Goal: Information Seeking & Learning: Learn about a topic

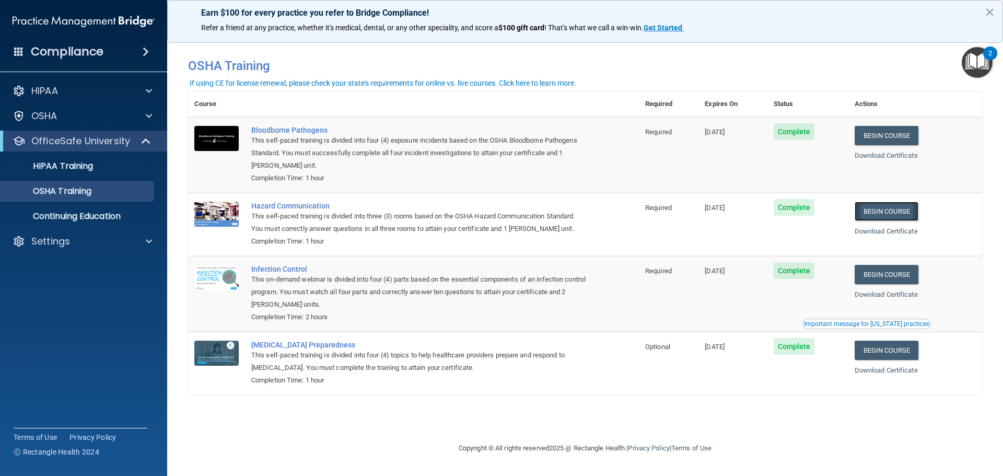
click at [886, 215] on link "Begin Course" at bounding box center [887, 211] width 64 height 19
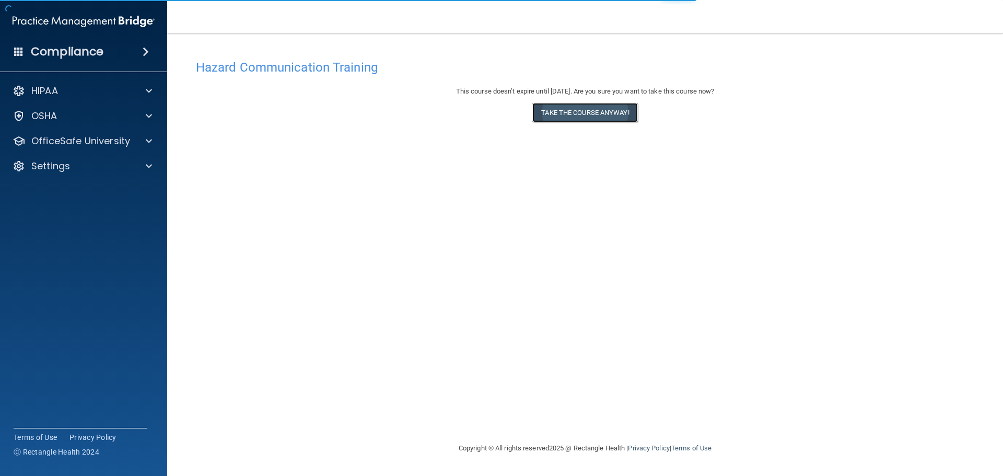
click at [578, 105] on button "Take the course anyway!" at bounding box center [585, 112] width 105 height 19
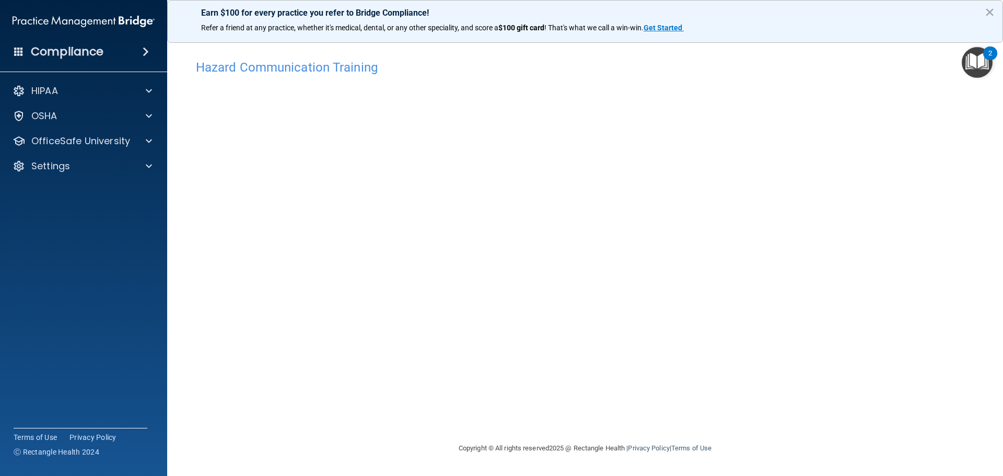
click at [70, 130] on div "HIPAA Documents and Policies Report an Incident Business Associates Emergency P…" at bounding box center [84, 130] width 168 height 109
click at [69, 135] on p "OfficeSafe University" at bounding box center [80, 141] width 99 height 13
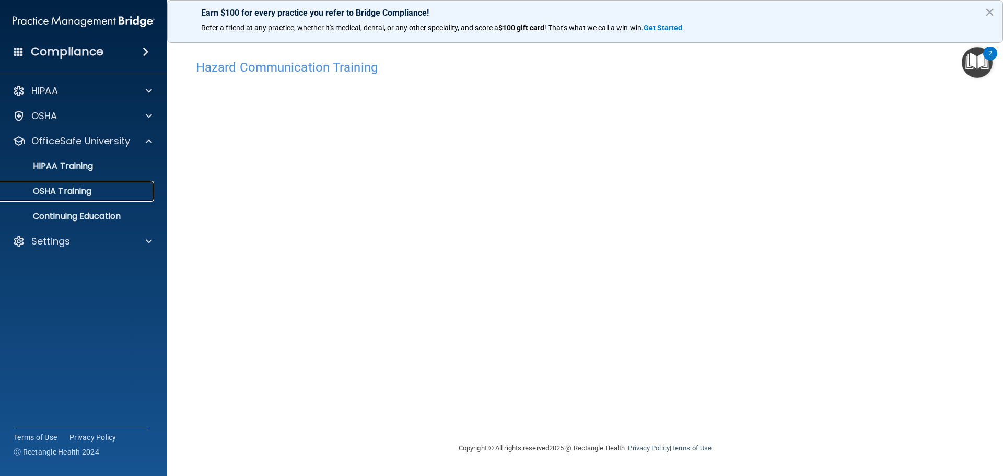
click at [83, 194] on p "OSHA Training" at bounding box center [49, 191] width 85 height 10
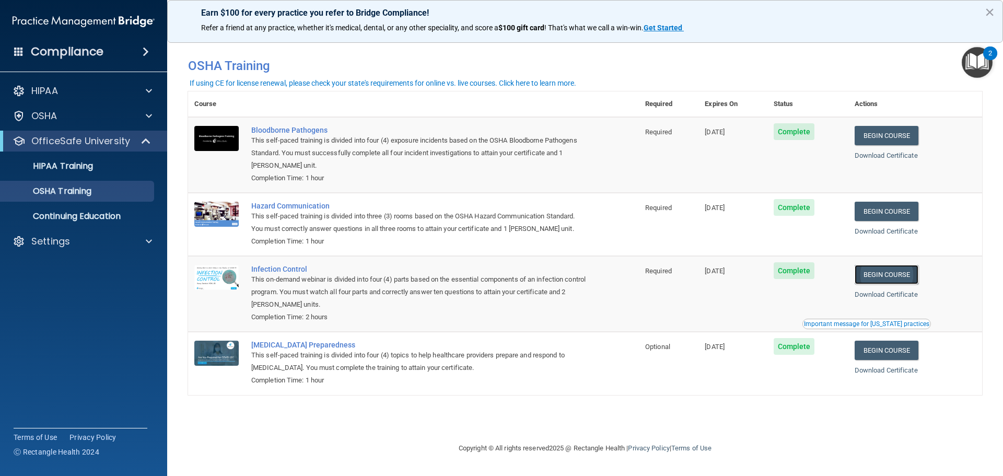
click at [905, 279] on link "Begin Course" at bounding box center [887, 274] width 64 height 19
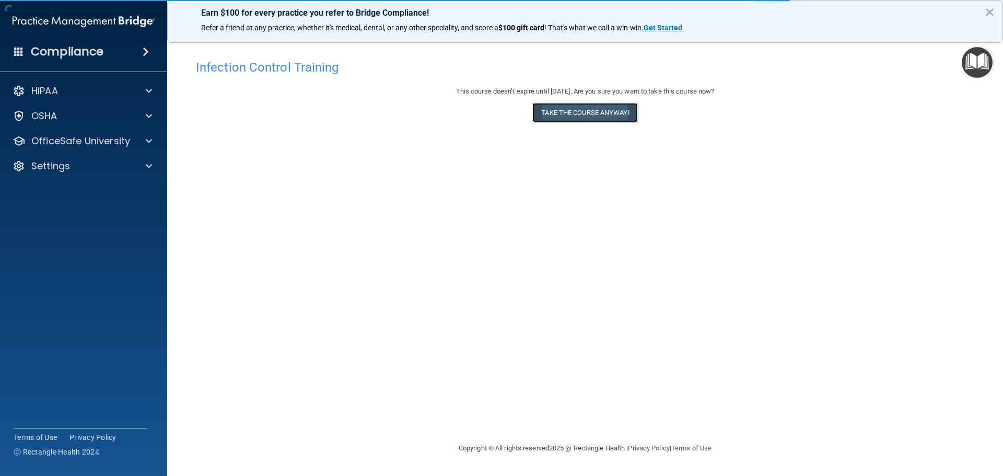
click at [573, 119] on button "Take the course anyway!" at bounding box center [585, 112] width 105 height 19
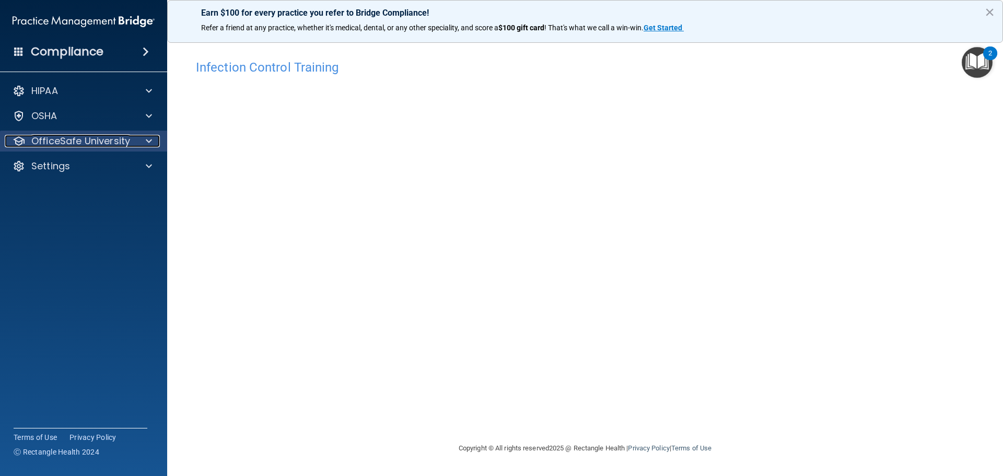
click at [81, 139] on p "OfficeSafe University" at bounding box center [80, 141] width 99 height 13
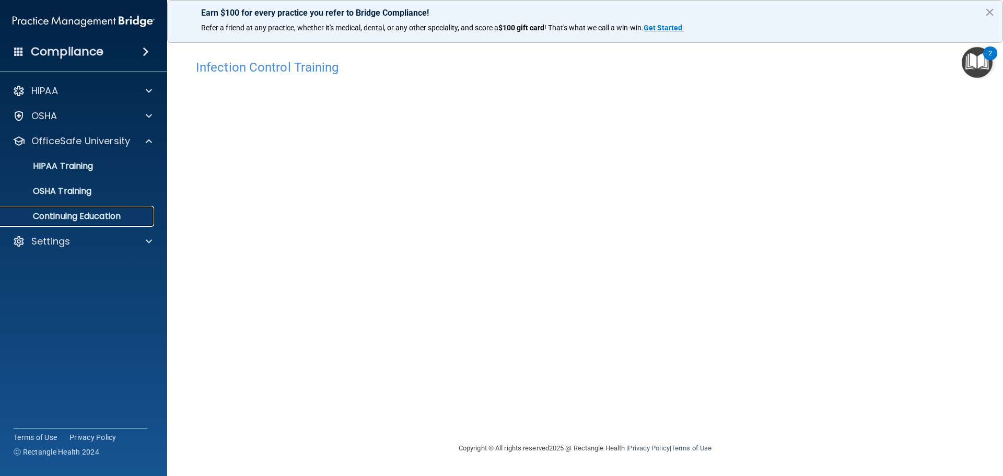
click at [88, 215] on p "Continuing Education" at bounding box center [78, 216] width 143 height 10
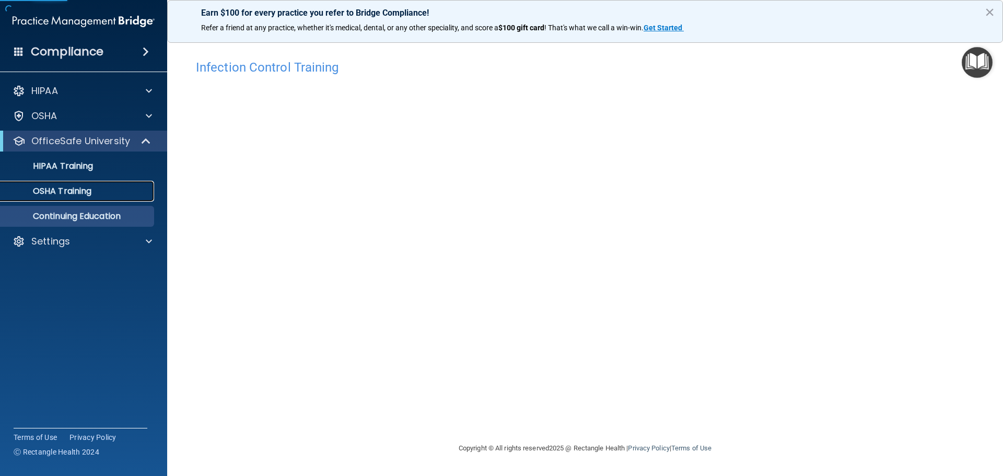
click at [90, 193] on p "OSHA Training" at bounding box center [49, 191] width 85 height 10
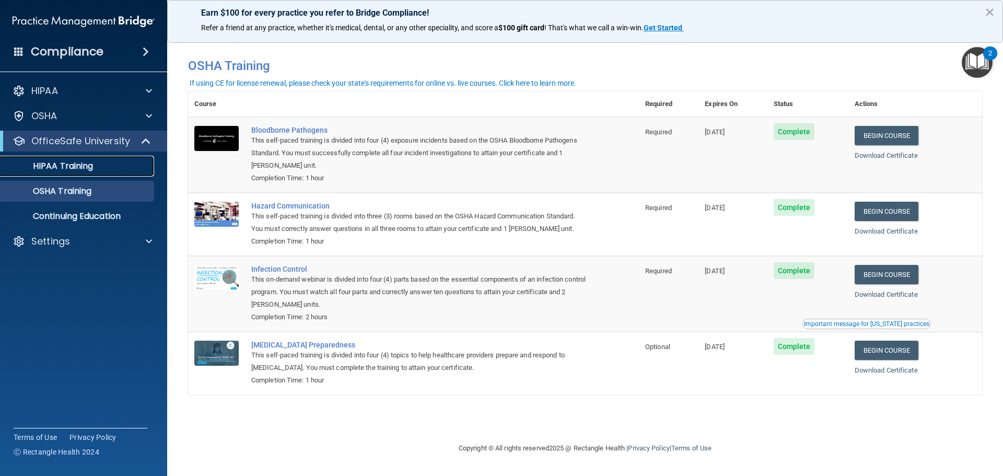
click at [57, 163] on p "HIPAA Training" at bounding box center [50, 166] width 86 height 10
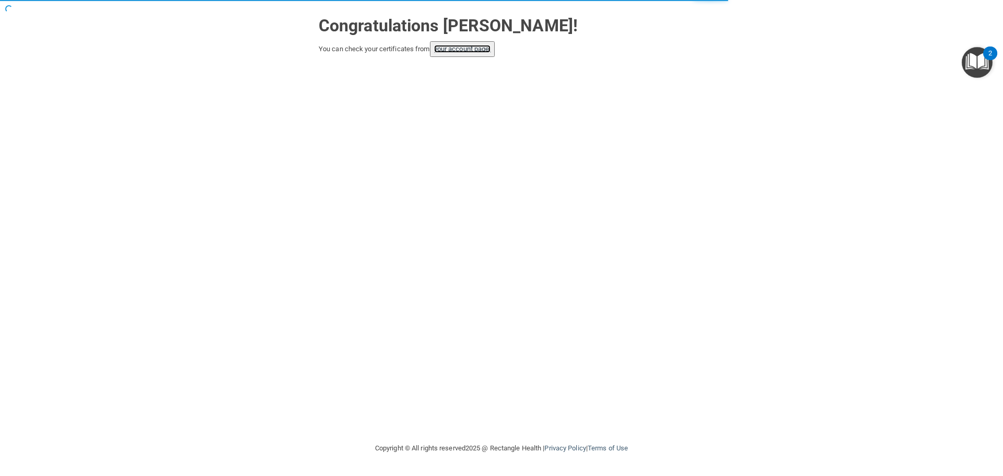
click at [455, 47] on link "your account page!" at bounding box center [462, 49] width 57 height 8
